Goal: Transaction & Acquisition: Obtain resource

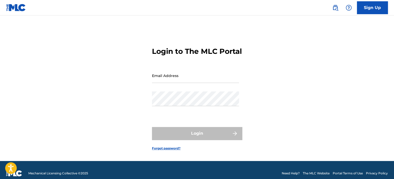
click at [161, 83] on input "Email Address" at bounding box center [195, 75] width 87 height 15
type input "[PERSON_NAME][EMAIL_ADDRESS][PERSON_NAME][DOMAIN_NAME]"
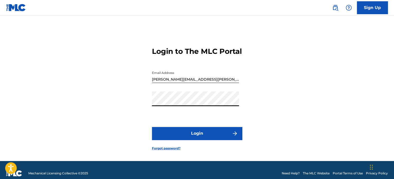
click at [201, 137] on button "Login" at bounding box center [197, 133] width 90 height 13
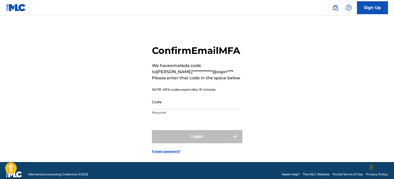
click at [175, 109] on input "Code" at bounding box center [195, 102] width 87 height 15
paste input "339540"
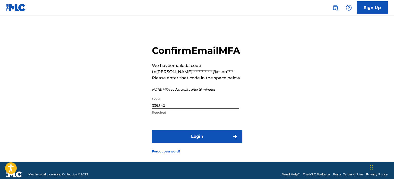
type input "339540"
click at [210, 143] on button "Login" at bounding box center [197, 136] width 90 height 13
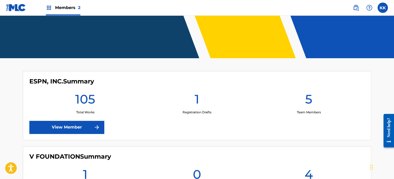
scroll to position [129, 0]
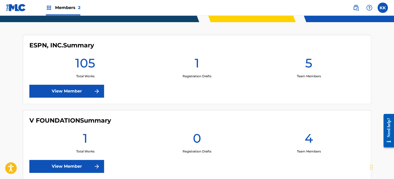
click at [78, 87] on link "View Member" at bounding box center [66, 91] width 75 height 13
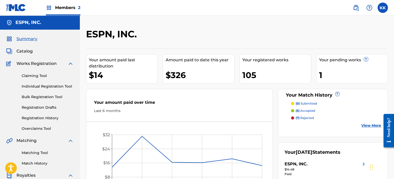
scroll to position [52, 0]
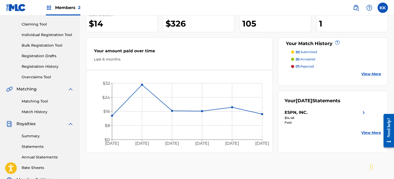
click at [30, 144] on link "Statements" at bounding box center [48, 146] width 52 height 5
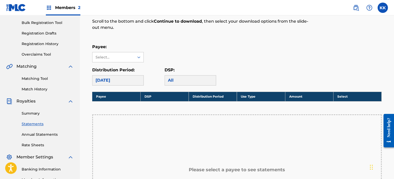
scroll to position [77, 0]
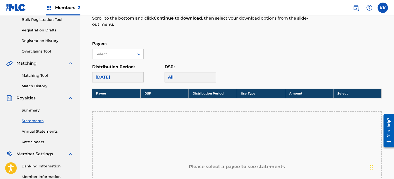
click at [131, 55] on div "Select..." at bounding box center [113, 54] width 42 height 10
click at [126, 67] on div "ESPN, INC." at bounding box center [117, 65] width 51 height 13
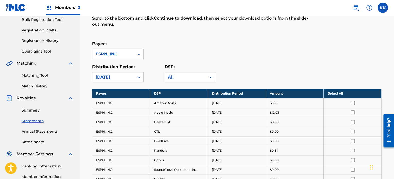
click at [173, 75] on div "All" at bounding box center [186, 77] width 36 height 6
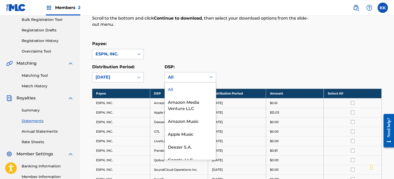
click at [230, 51] on div "Payee: ESPN, INC." at bounding box center [236, 50] width 289 height 19
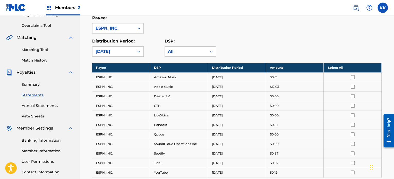
scroll to position [102, 0]
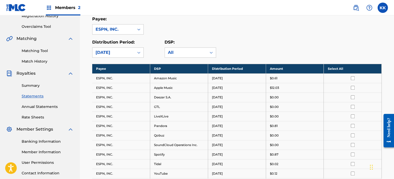
click at [350, 69] on th "Select All" at bounding box center [353, 69] width 58 height 10
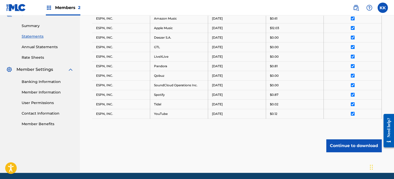
scroll to position [179, 0]
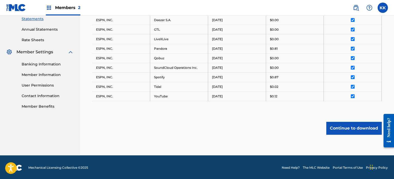
click at [359, 128] on button "Continue to download" at bounding box center [353, 128] width 55 height 13
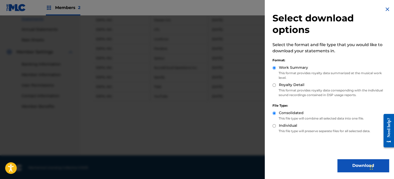
click at [288, 91] on p "This format provides royalty data corresponding with the individual sound recor…" at bounding box center [330, 92] width 116 height 9
click at [287, 85] on label "Royalty Detail" at bounding box center [291, 84] width 25 height 5
click at [276, 85] on input "Royalty Detail" at bounding box center [273, 84] width 3 height 3
radio input "true"
click at [343, 161] on button "Download" at bounding box center [363, 165] width 52 height 13
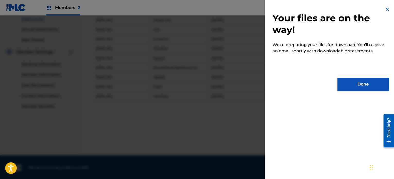
click at [350, 86] on button "Done" at bounding box center [363, 84] width 52 height 13
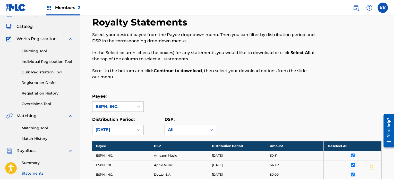
click at [69, 8] on span "Members 2" at bounding box center [67, 8] width 25 height 6
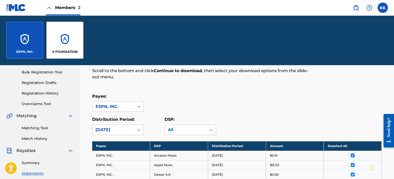
click at [73, 36] on div "V FOUNDATION" at bounding box center [64, 40] width 37 height 37
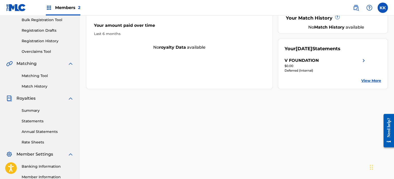
scroll to position [77, 0]
click at [34, 119] on link "Statements" at bounding box center [48, 120] width 52 height 5
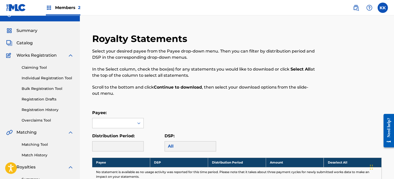
scroll to position [77, 0]
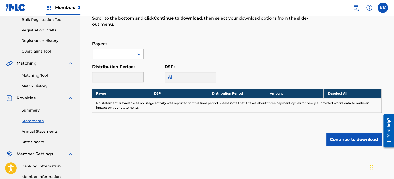
click at [129, 56] on div at bounding box center [113, 54] width 42 height 10
click at [127, 63] on div "V FOUNDATION" at bounding box center [117, 65] width 51 height 13
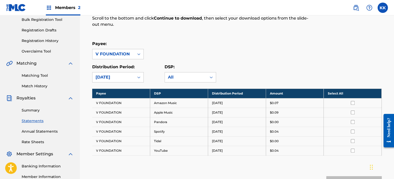
scroll to position [103, 0]
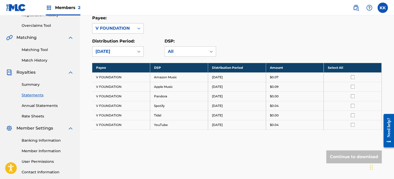
click at [329, 68] on th "Select All" at bounding box center [353, 68] width 58 height 10
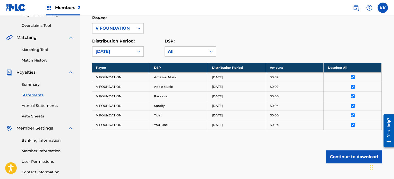
click at [358, 160] on button "Continue to download" at bounding box center [353, 156] width 55 height 13
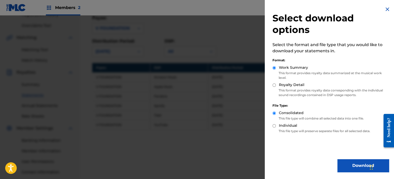
click at [297, 88] on p "This format provides royalty data corresponding with the individual sound recor…" at bounding box center [330, 92] width 116 height 9
click at [295, 86] on label "Royalty Detail" at bounding box center [291, 84] width 25 height 5
click at [276, 86] on input "Royalty Detail" at bounding box center [273, 84] width 3 height 3
radio input "true"
click at [339, 162] on button "Download" at bounding box center [363, 165] width 52 height 13
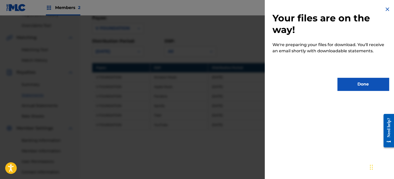
click at [362, 88] on button "Done" at bounding box center [363, 84] width 52 height 13
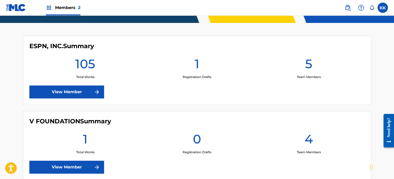
scroll to position [155, 0]
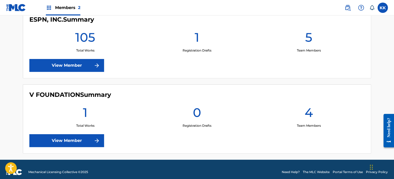
click at [89, 65] on link "View Member" at bounding box center [66, 65] width 75 height 13
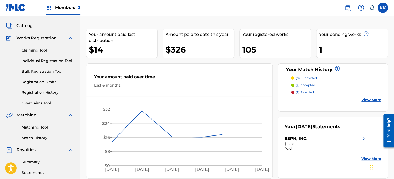
scroll to position [77, 0]
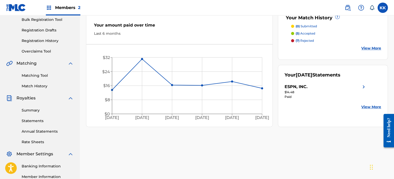
click at [36, 118] on link "Statements" at bounding box center [48, 120] width 52 height 5
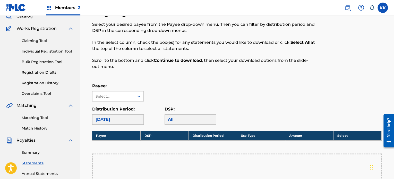
scroll to position [52, 0]
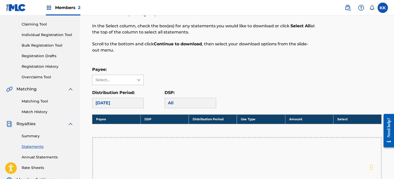
click at [125, 81] on div "Select..." at bounding box center [113, 79] width 35 height 5
click at [122, 89] on div "ESPN, INC." at bounding box center [117, 91] width 51 height 13
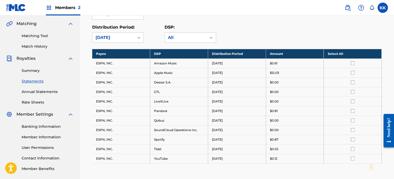
scroll to position [129, 0]
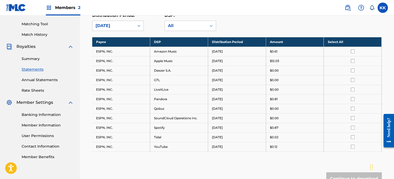
click at [345, 42] on th "Select All" at bounding box center [353, 42] width 58 height 10
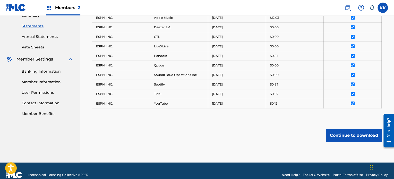
scroll to position [179, 0]
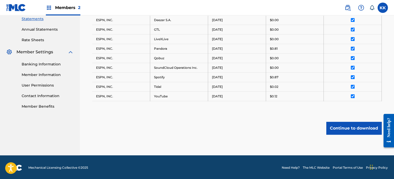
click at [347, 124] on button "Continue to download" at bounding box center [353, 128] width 55 height 13
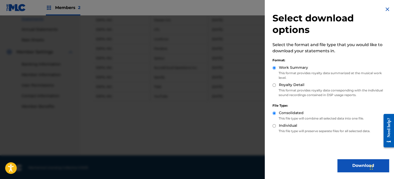
click at [281, 84] on label "Royalty Detail" at bounding box center [291, 84] width 25 height 5
click at [276, 84] on input "Royalty Detail" at bounding box center [273, 84] width 3 height 3
radio input "true"
click at [347, 164] on button "Download" at bounding box center [363, 165] width 52 height 13
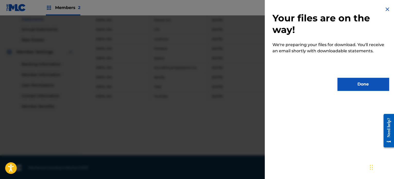
click at [352, 86] on button "Done" at bounding box center [363, 84] width 52 height 13
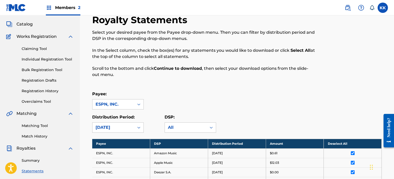
scroll to position [25, 0]
